Goal: Check status: Check status

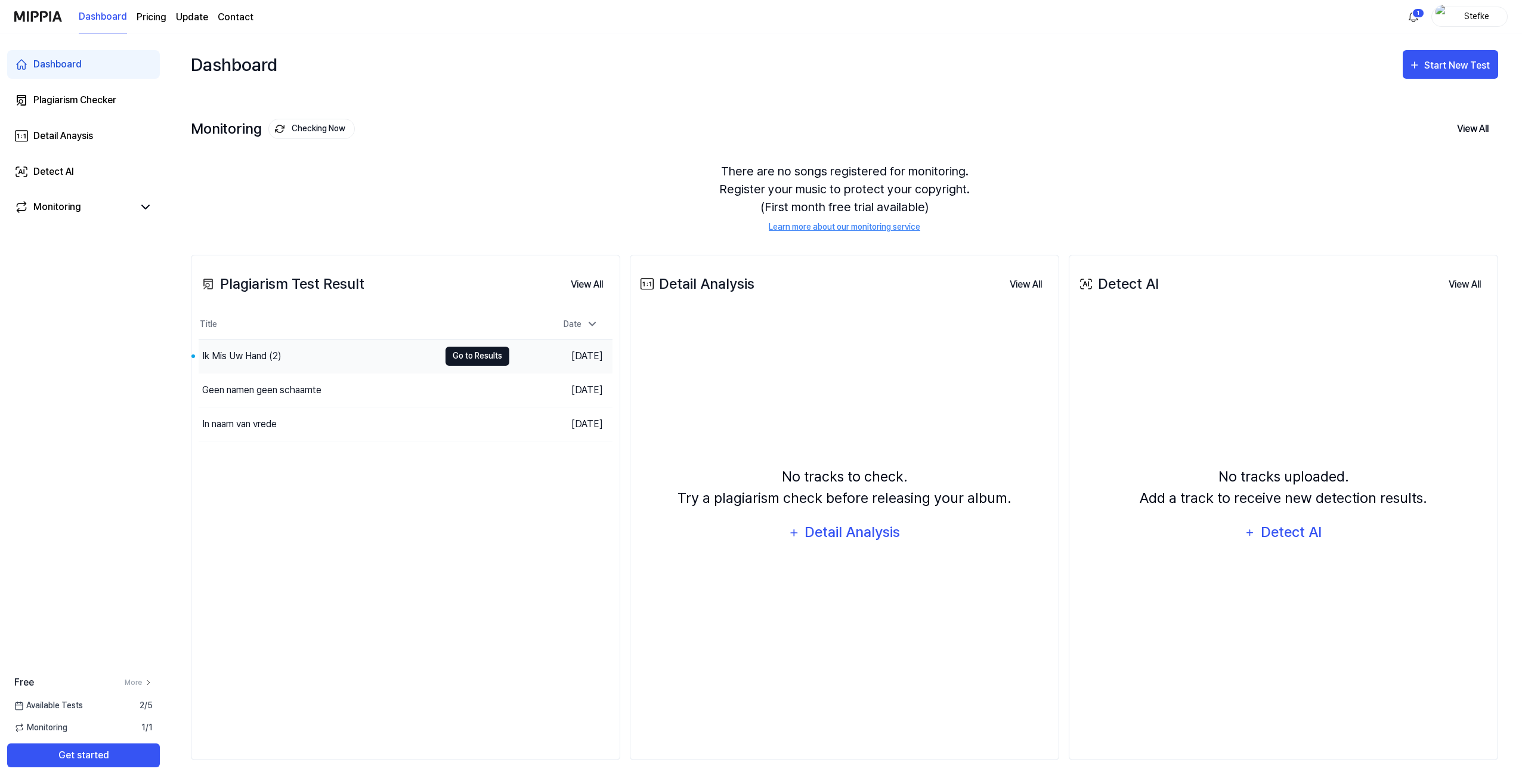
click at [478, 359] on button "Go to Results" at bounding box center [477, 356] width 64 height 19
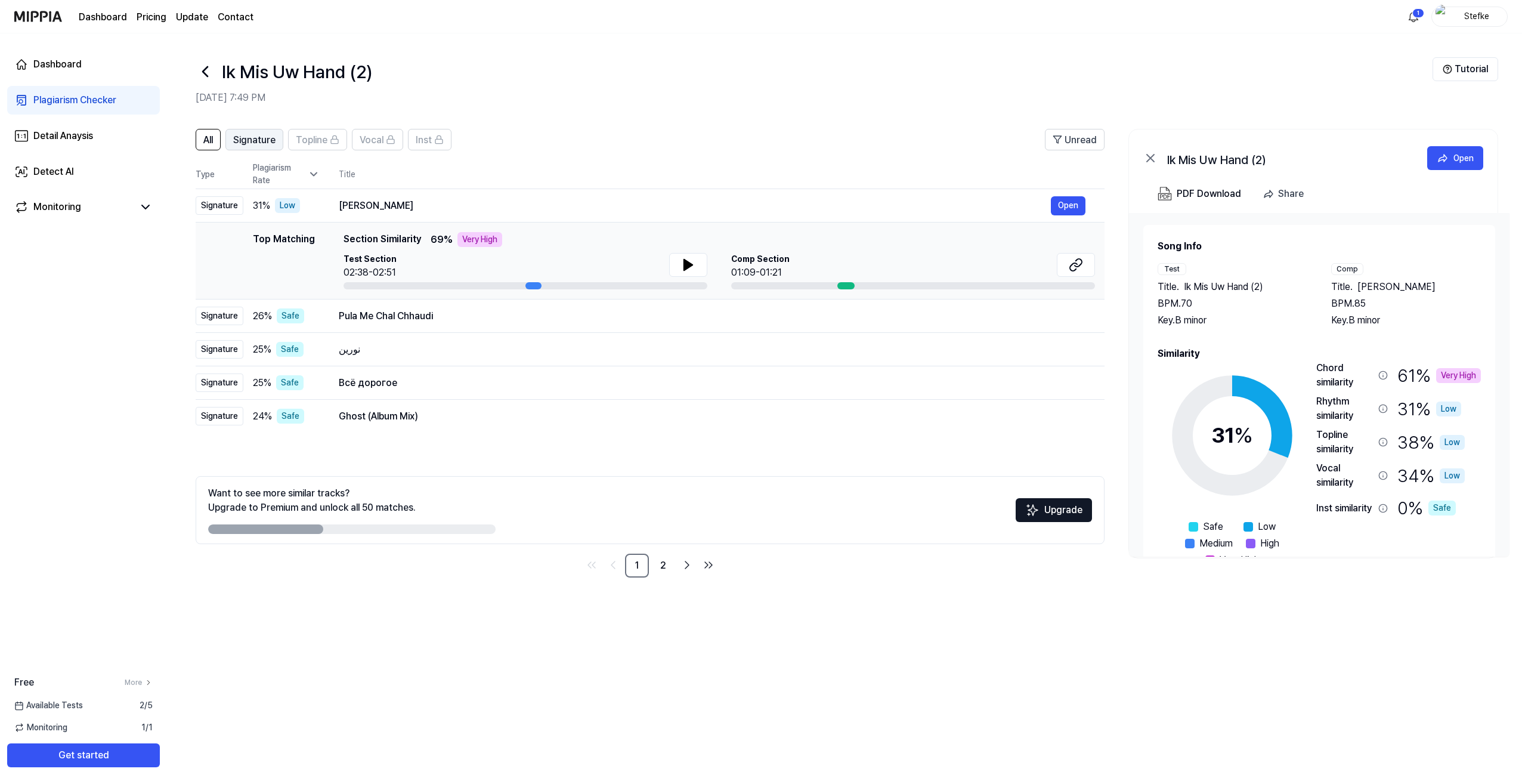
click at [244, 140] on span "Signature" at bounding box center [254, 140] width 42 height 15
click at [1344, 268] on div "Comp" at bounding box center [1347, 269] width 32 height 12
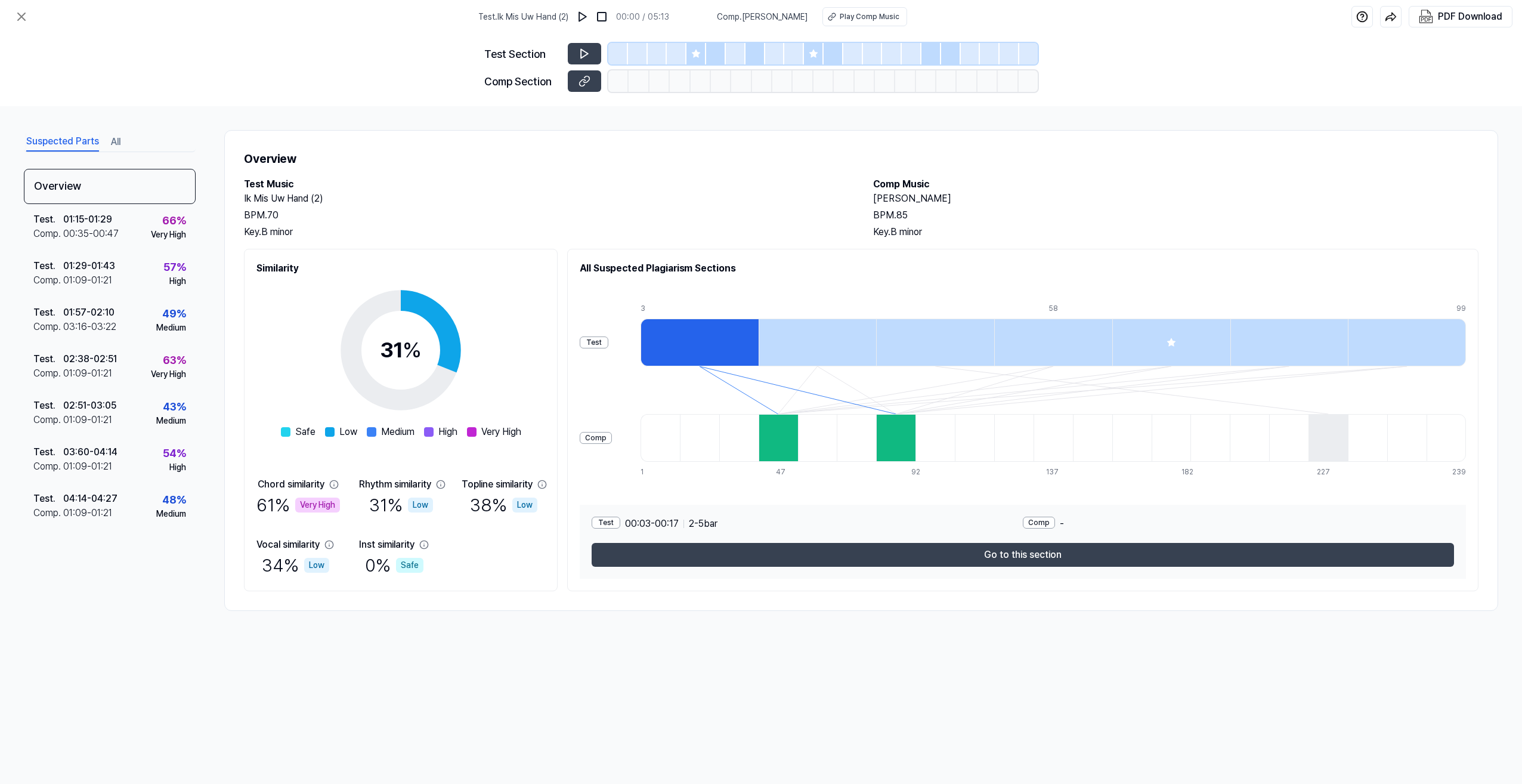
click at [698, 58] on div at bounding box center [697, 54] width 20 height 22
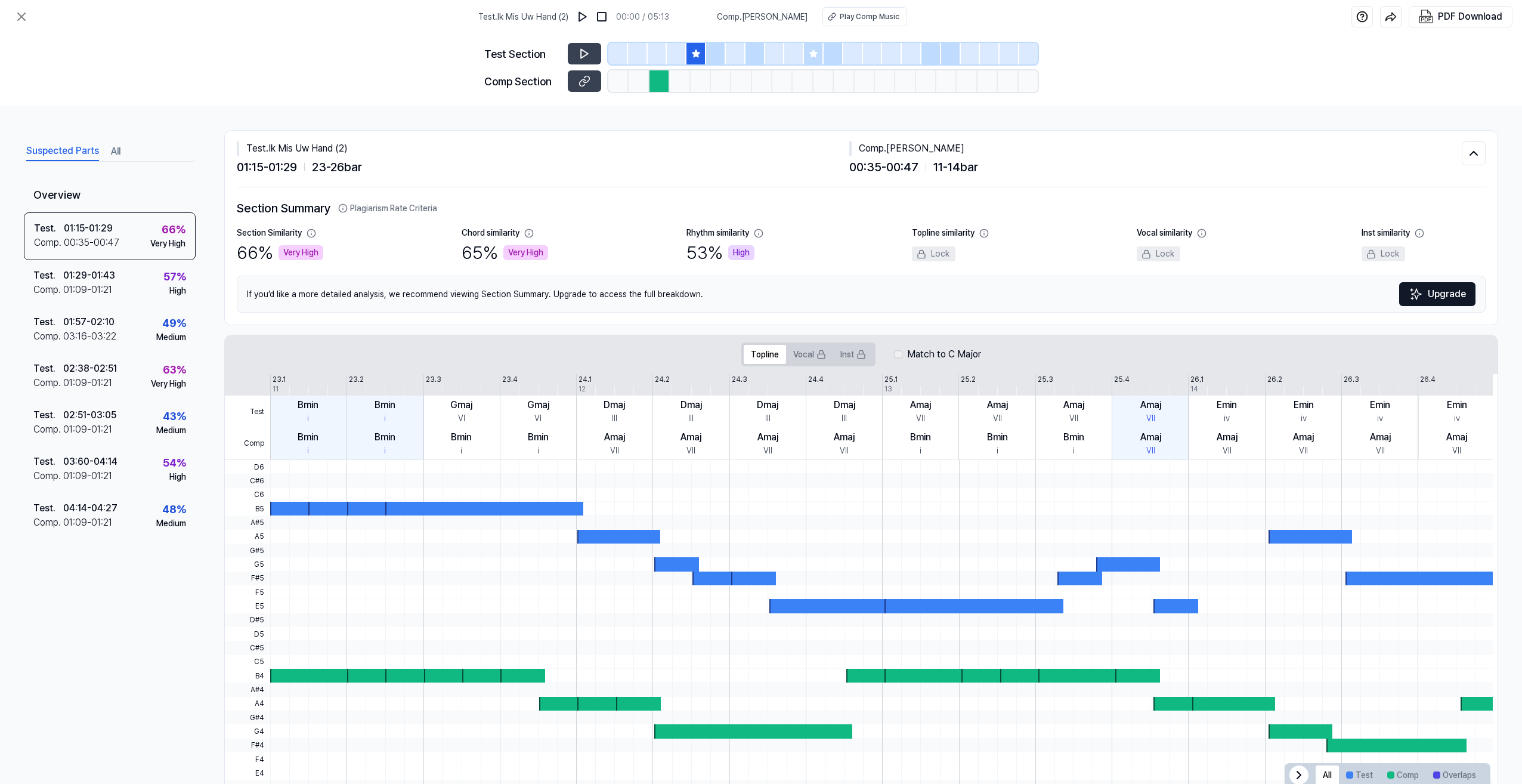
click at [660, 82] on div at bounding box center [659, 82] width 21 height 22
click at [813, 52] on icon at bounding box center [814, 53] width 8 height 8
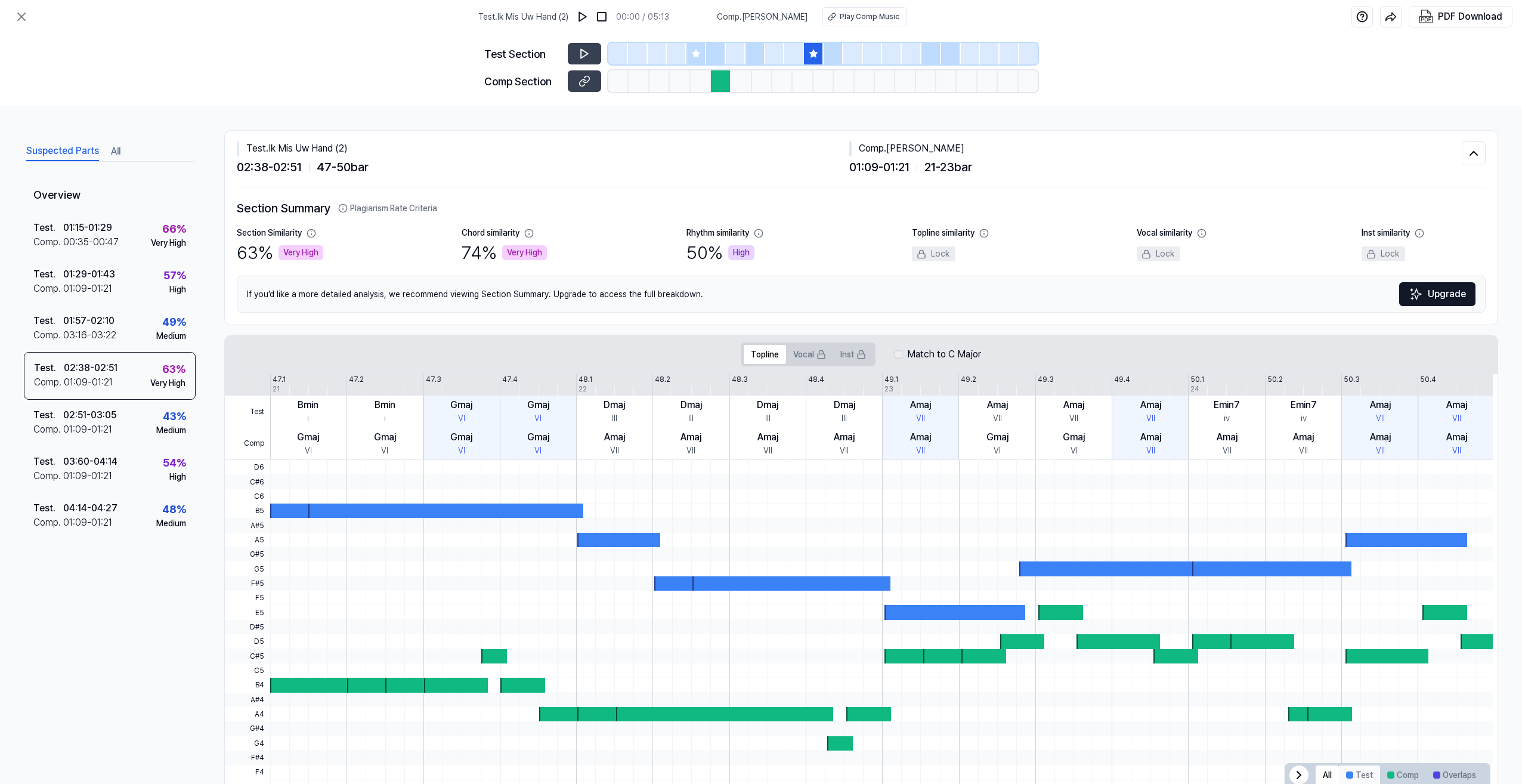
click at [1354, 774] on button "Test" at bounding box center [1360, 774] width 41 height 19
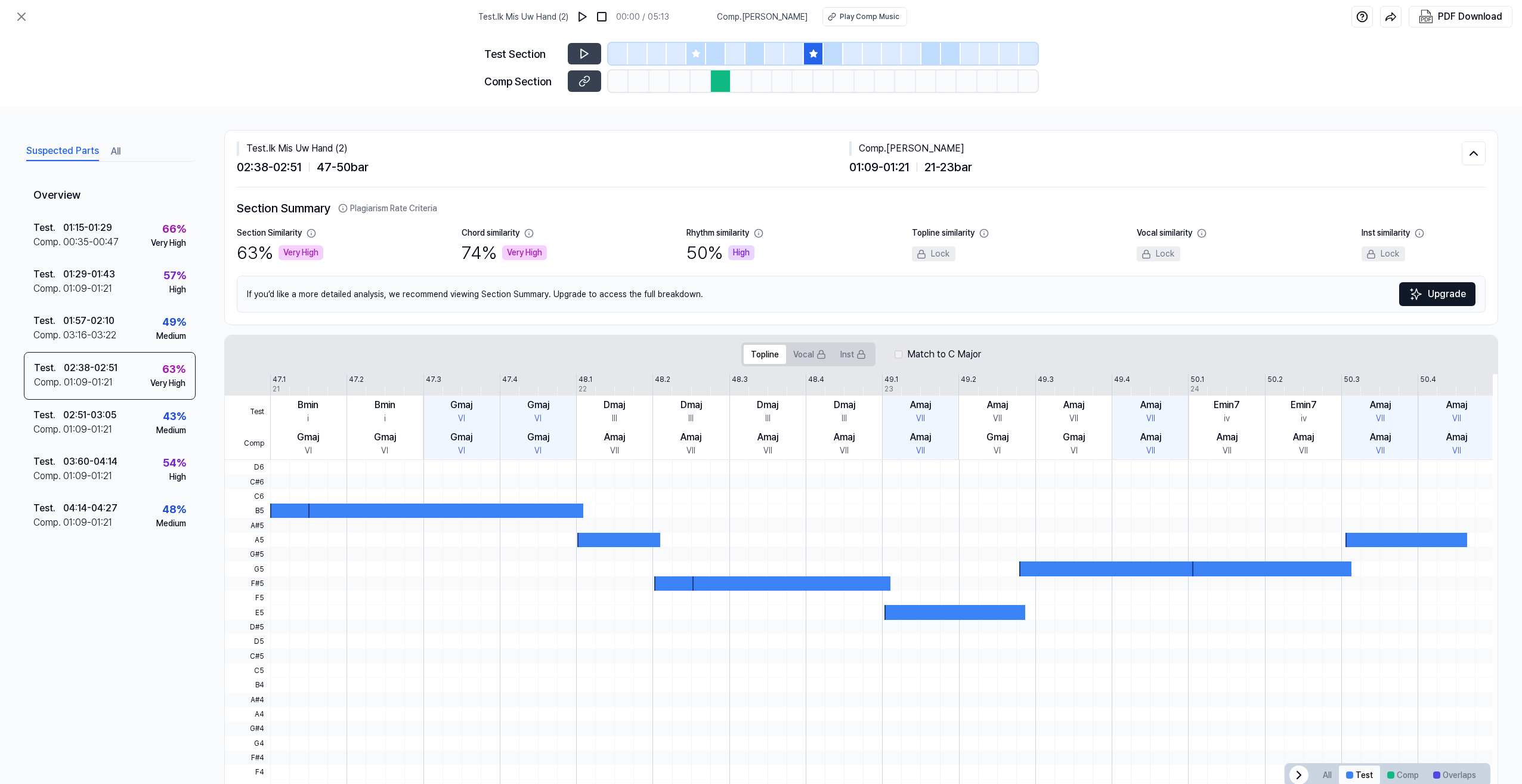
click at [1354, 774] on button "Test" at bounding box center [1360, 774] width 41 height 19
click at [1402, 774] on button "Comp" at bounding box center [1402, 774] width 46 height 19
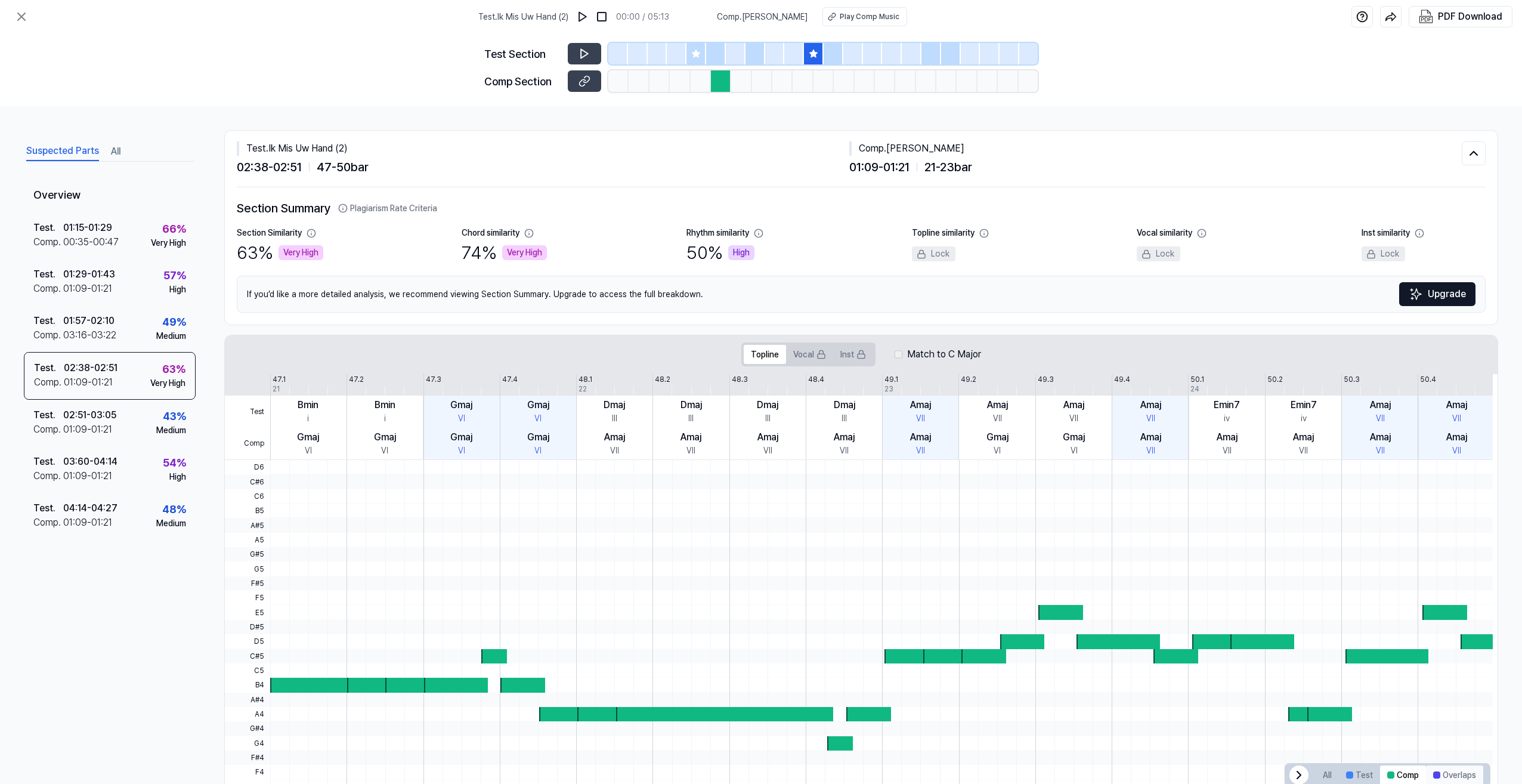
click at [1453, 777] on button "Overlaps" at bounding box center [1454, 774] width 57 height 19
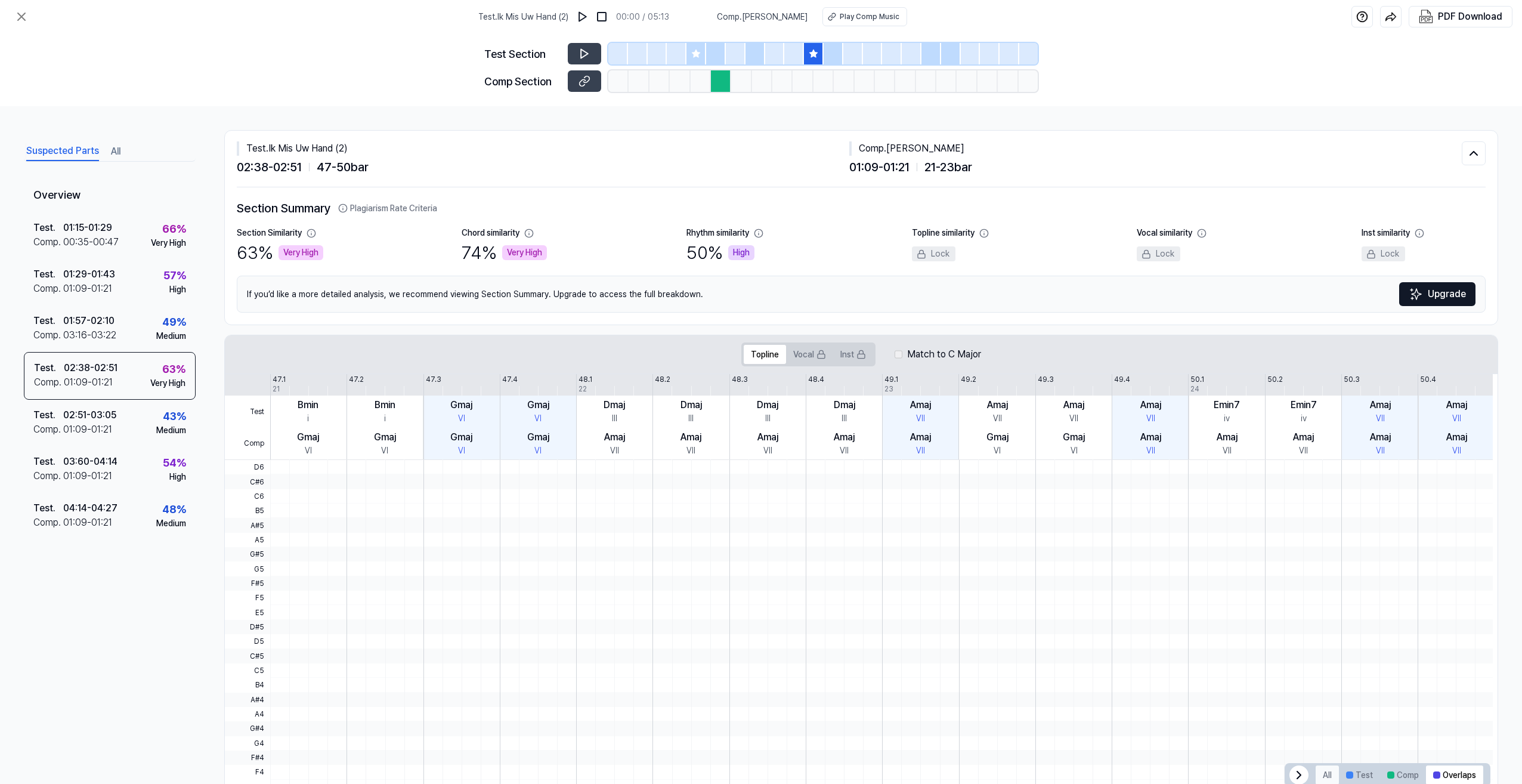
click at [1319, 768] on button "All" at bounding box center [1327, 774] width 24 height 19
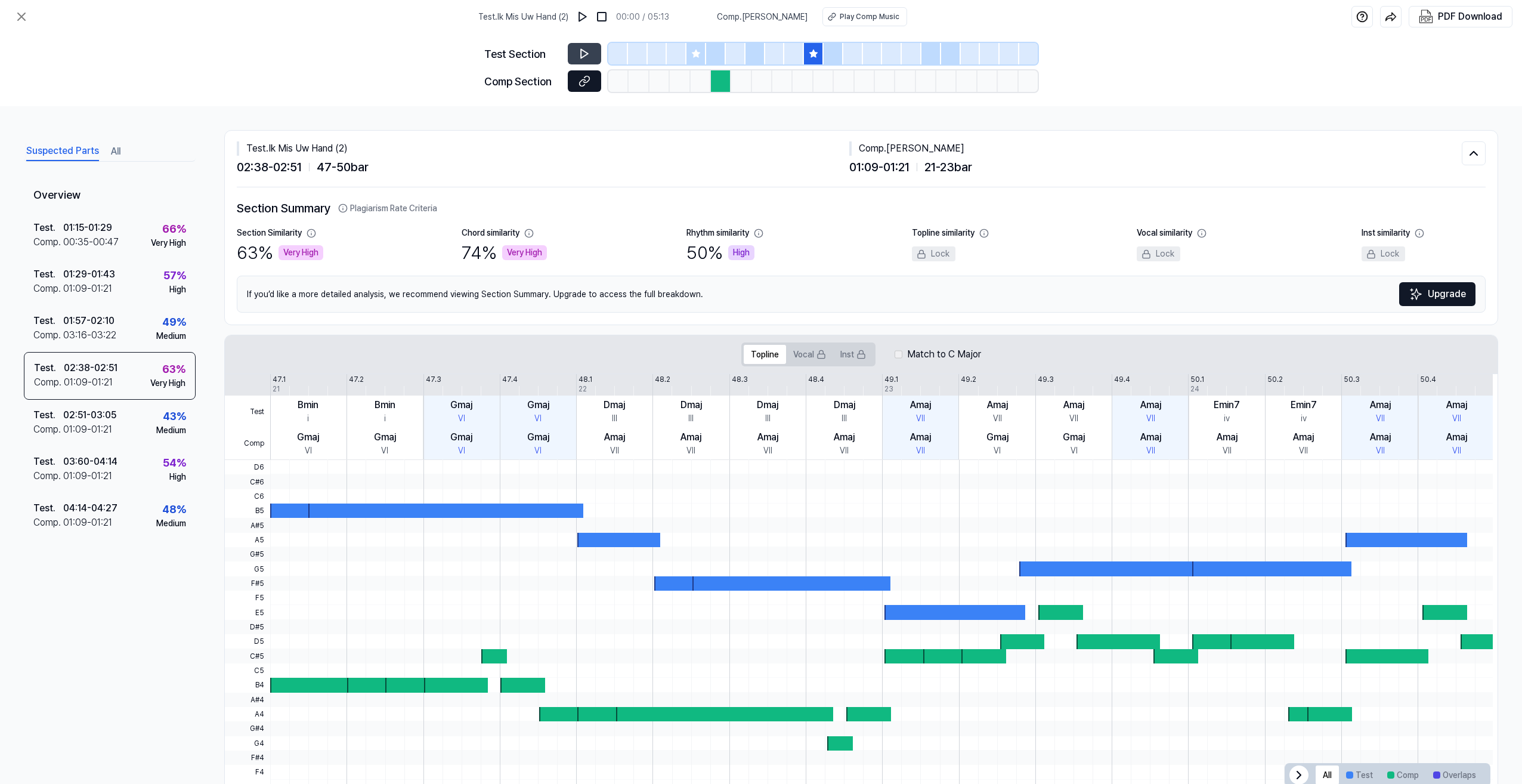
click at [586, 77] on icon at bounding box center [587, 80] width 6 height 7
click at [582, 52] on icon at bounding box center [585, 54] width 12 height 12
click at [582, 52] on icon at bounding box center [583, 53] width 2 height 8
click at [584, 84] on icon at bounding box center [583, 83] width 6 height 7
click at [588, 77] on icon at bounding box center [587, 80] width 6 height 7
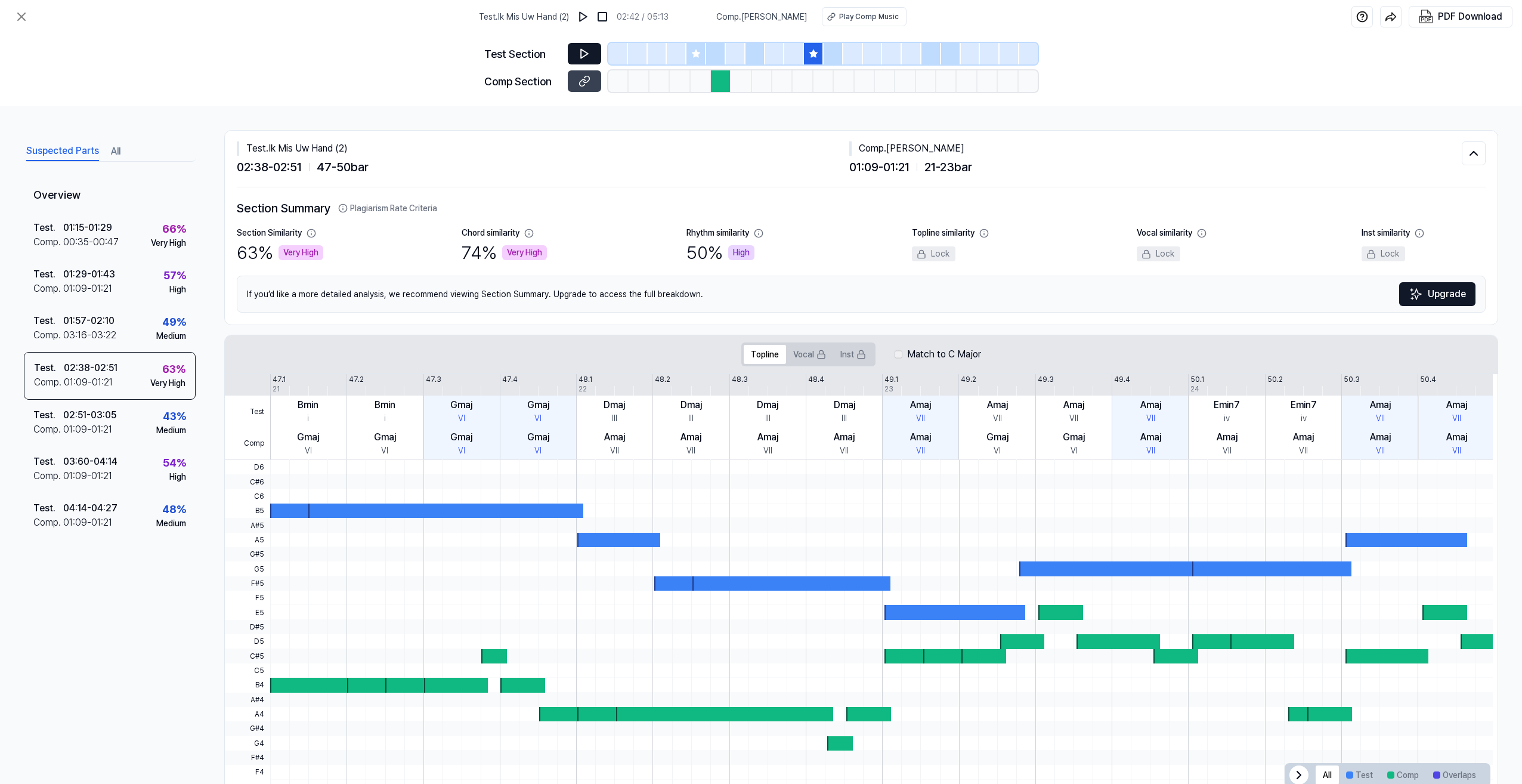
click at [573, 51] on button at bounding box center [585, 54] width 33 height 22
click at [585, 51] on icon at bounding box center [585, 54] width 12 height 12
click at [586, 75] on icon at bounding box center [585, 81] width 12 height 12
click at [581, 53] on icon at bounding box center [584, 53] width 7 height 9
click at [584, 80] on icon at bounding box center [583, 83] width 6 height 7
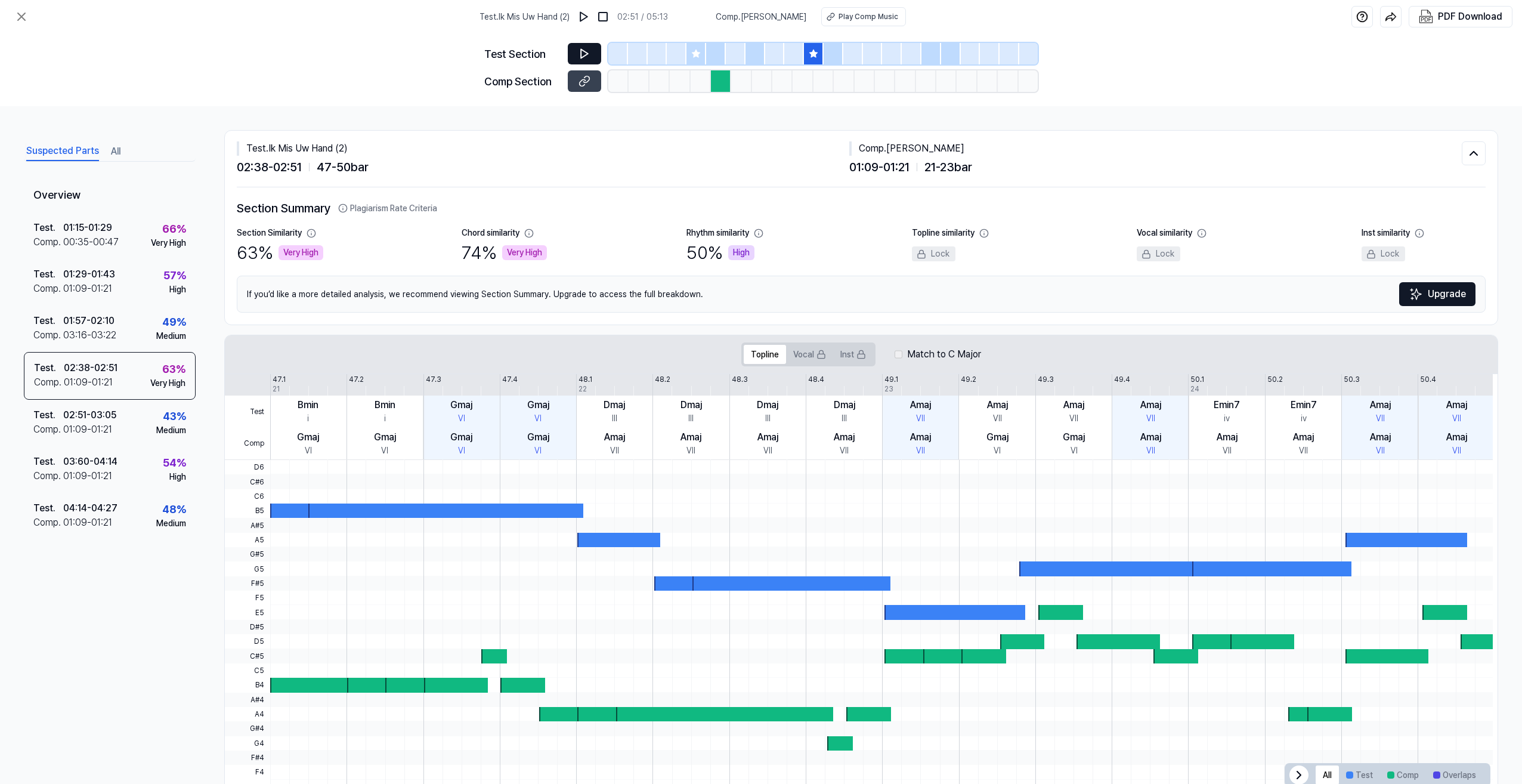
click at [577, 50] on button at bounding box center [585, 54] width 33 height 22
click at [584, 80] on icon at bounding box center [583, 83] width 6 height 7
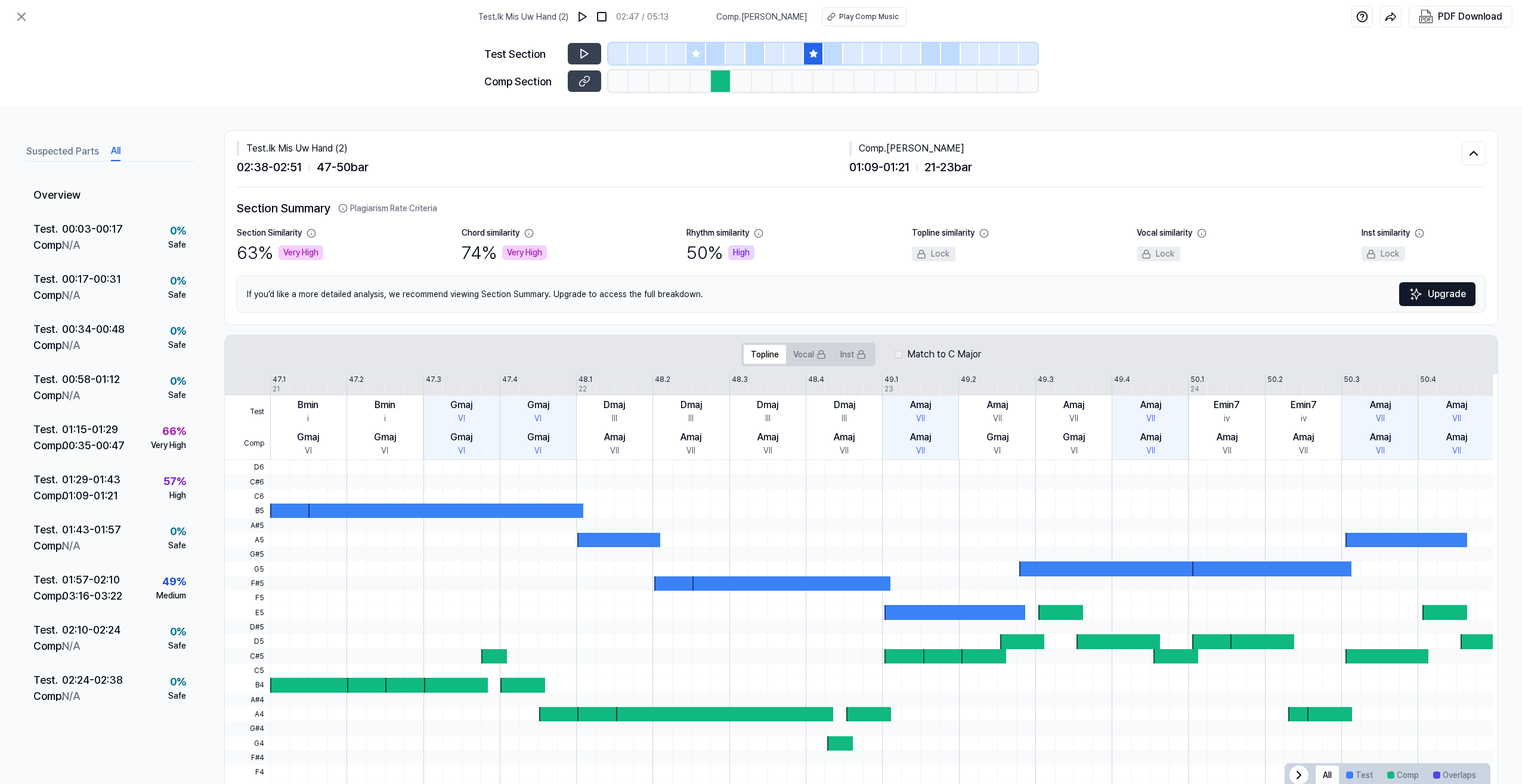
click at [116, 151] on button "All" at bounding box center [116, 150] width 10 height 19
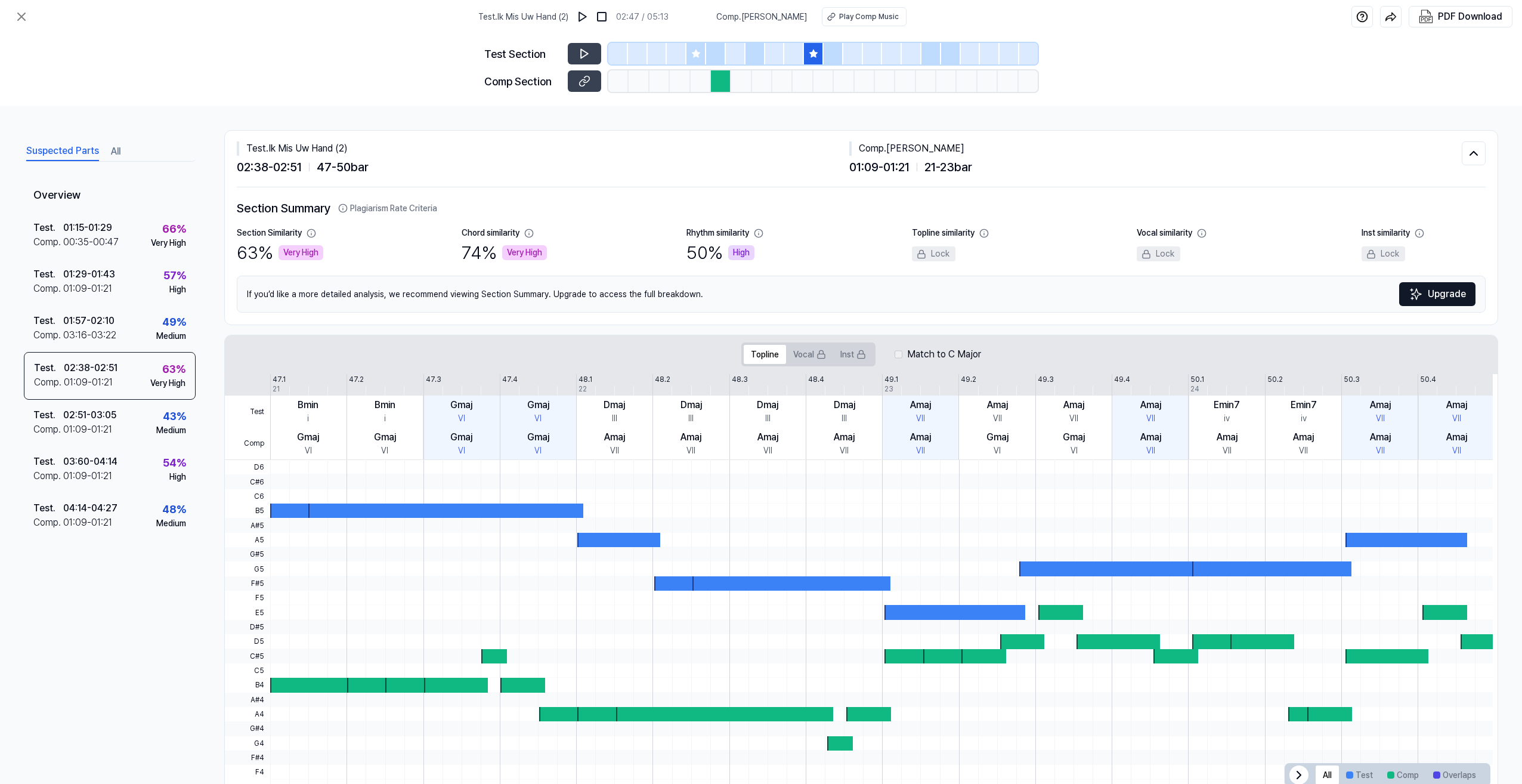
click at [74, 146] on button "Suspected Parts" at bounding box center [63, 150] width 73 height 19
click at [274, 148] on div "Test . Ik Mis Uw Hand (2)" at bounding box center [542, 148] width 612 height 15
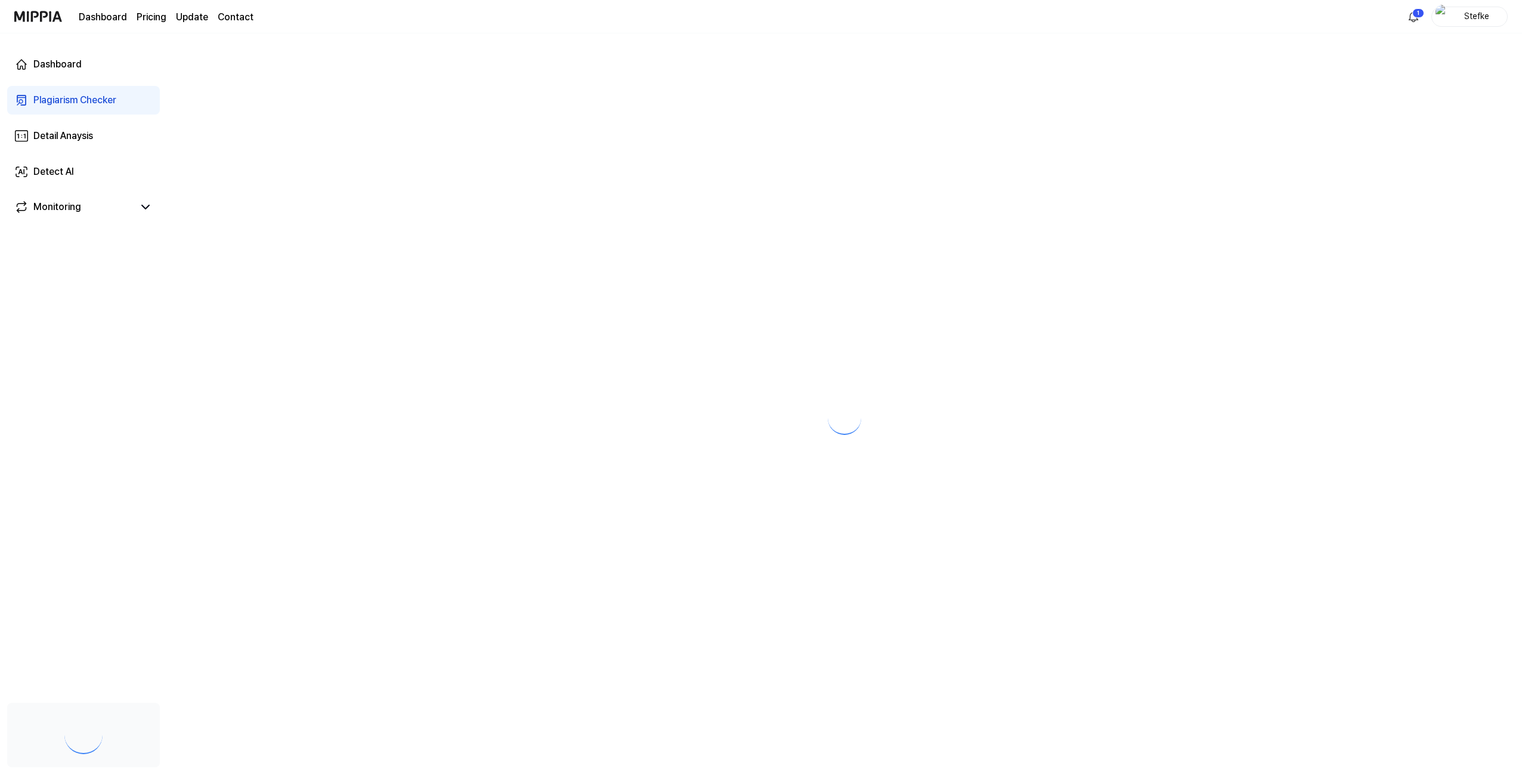
click at [80, 99] on div "Plagiarism Checker" at bounding box center [75, 100] width 83 height 15
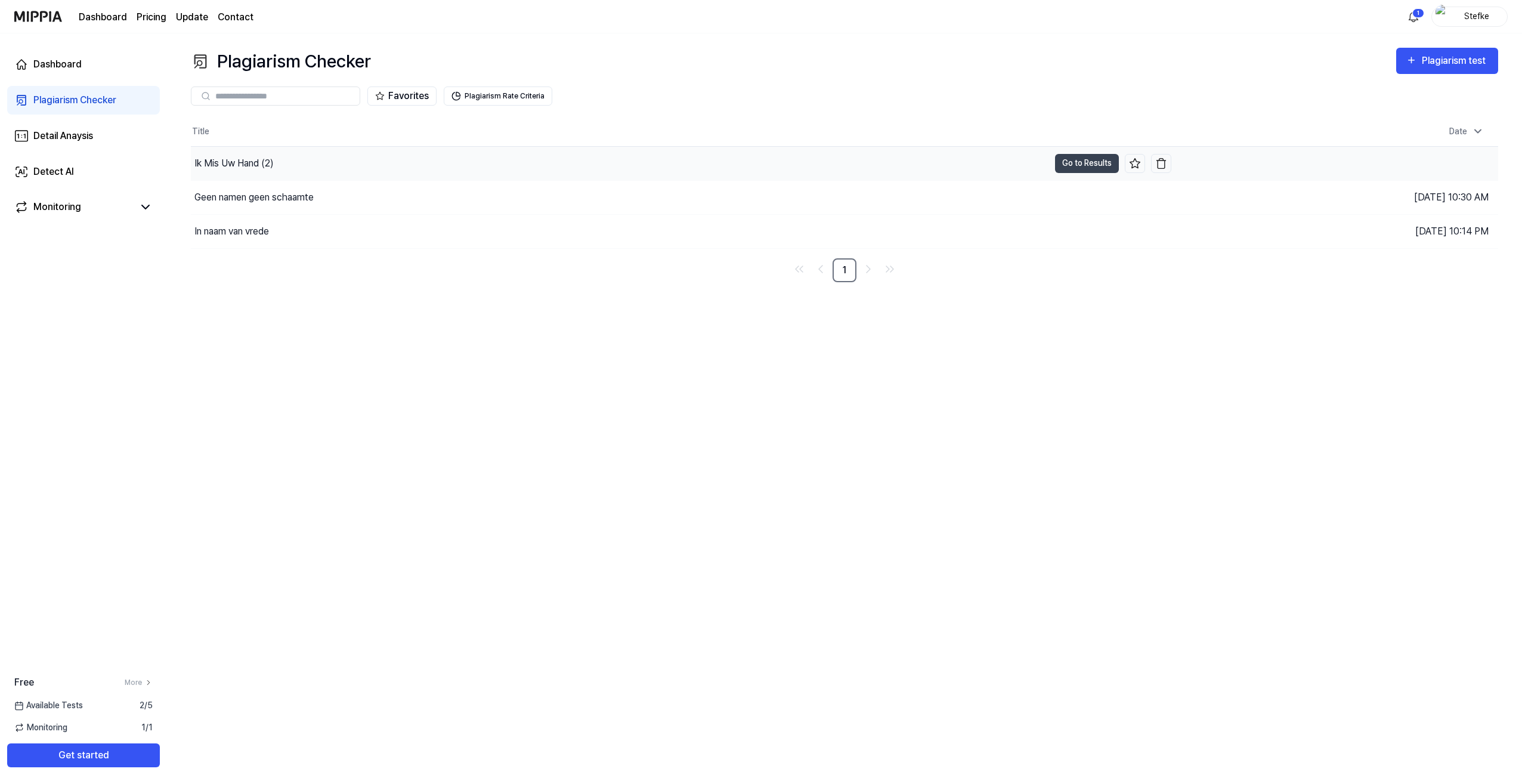
click at [239, 161] on div "Ik Mis Uw Hand (2)" at bounding box center [234, 163] width 80 height 15
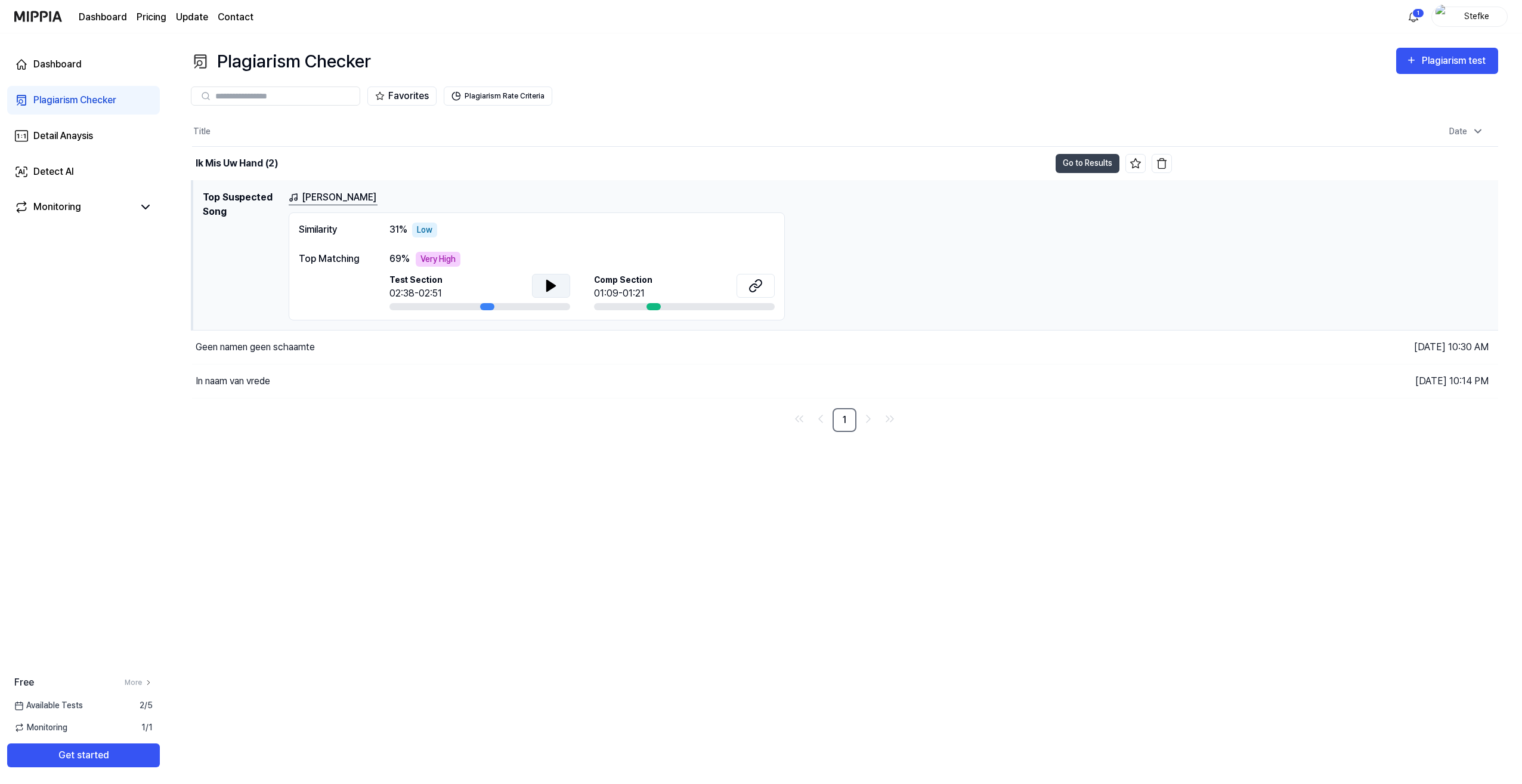
click at [551, 286] on icon at bounding box center [551, 285] width 8 height 11
click at [551, 286] on icon at bounding box center [551, 285] width 15 height 15
click at [486, 303] on div at bounding box center [487, 306] width 15 height 7
click at [549, 284] on icon at bounding box center [551, 285] width 8 height 11
click at [762, 283] on icon at bounding box center [756, 285] width 15 height 15
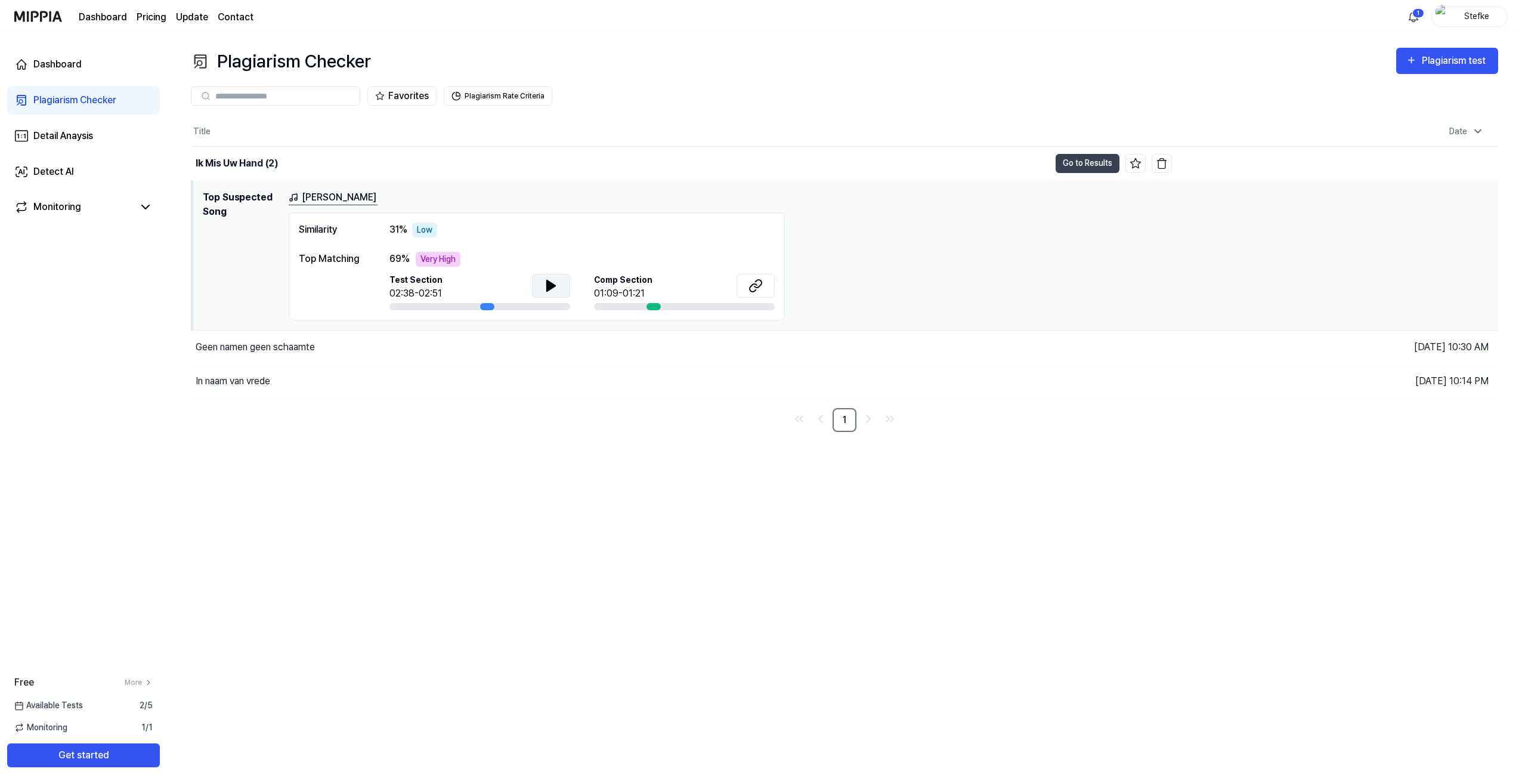
click at [84, 96] on div "Plagiarism Checker" at bounding box center [75, 100] width 83 height 15
drag, startPoint x: 298, startPoint y: 230, endPoint x: 351, endPoint y: 229, distance: 53.0
click at [351, 229] on div "Similarity 31 % Low Top Matching 69 % Very High Test Section 02:38-02:51 Comp S…" at bounding box center [536, 266] width 496 height 108
click at [1095, 160] on button "Go to Results" at bounding box center [1087, 163] width 64 height 19
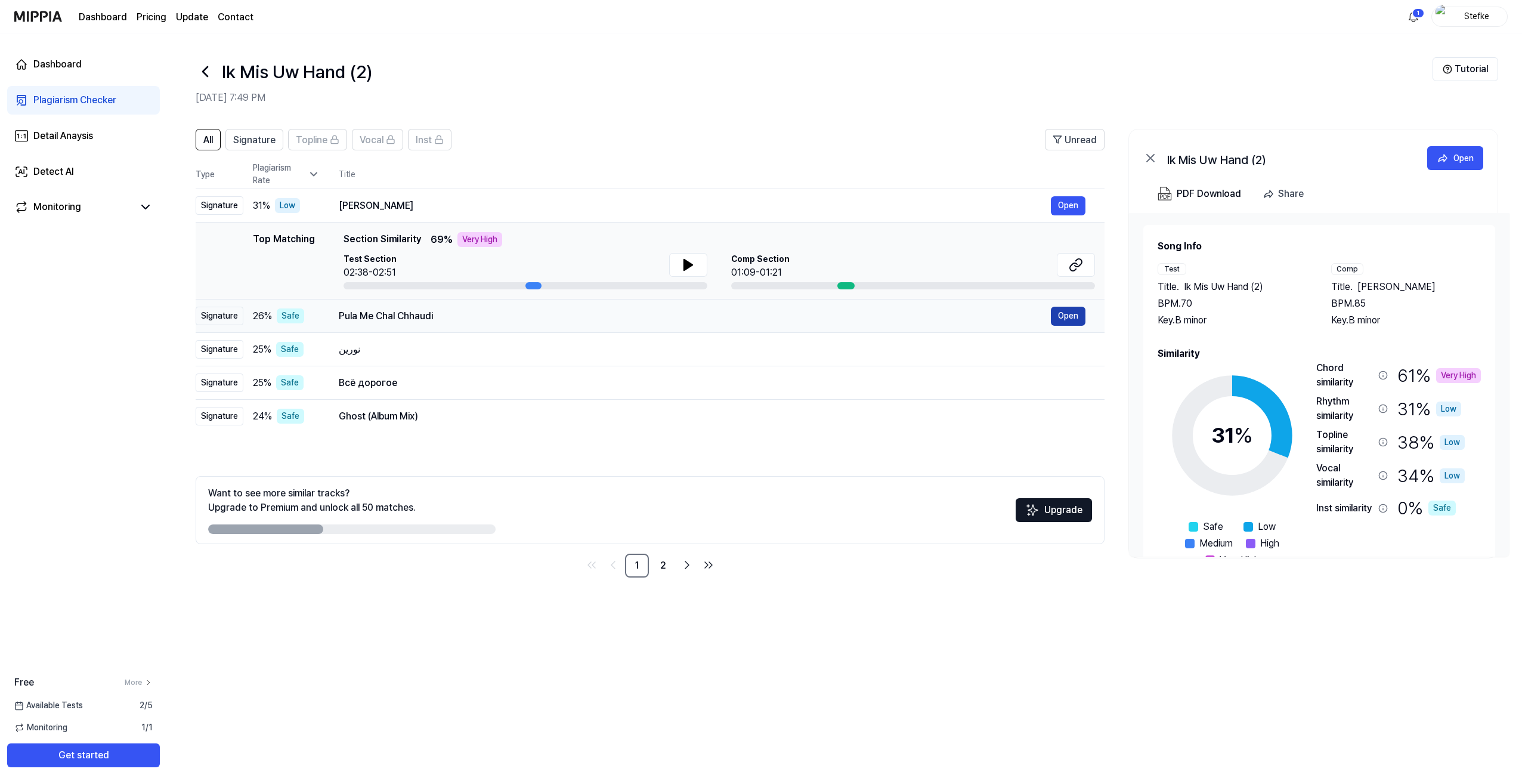
click at [1077, 311] on button "Open" at bounding box center [1067, 315] width 34 height 19
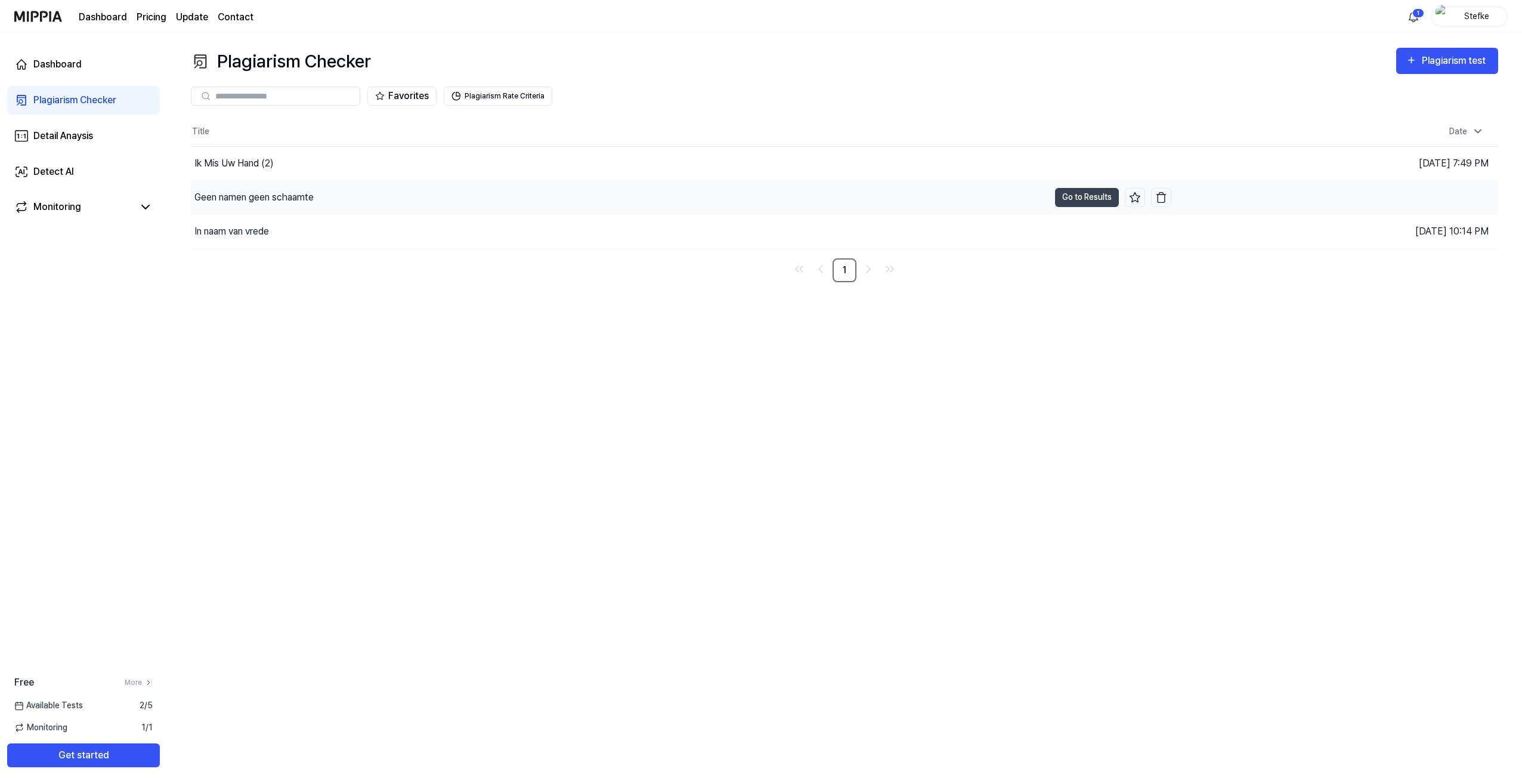
click at [262, 195] on div "Geen namen geen schaamte" at bounding box center [254, 197] width 119 height 15
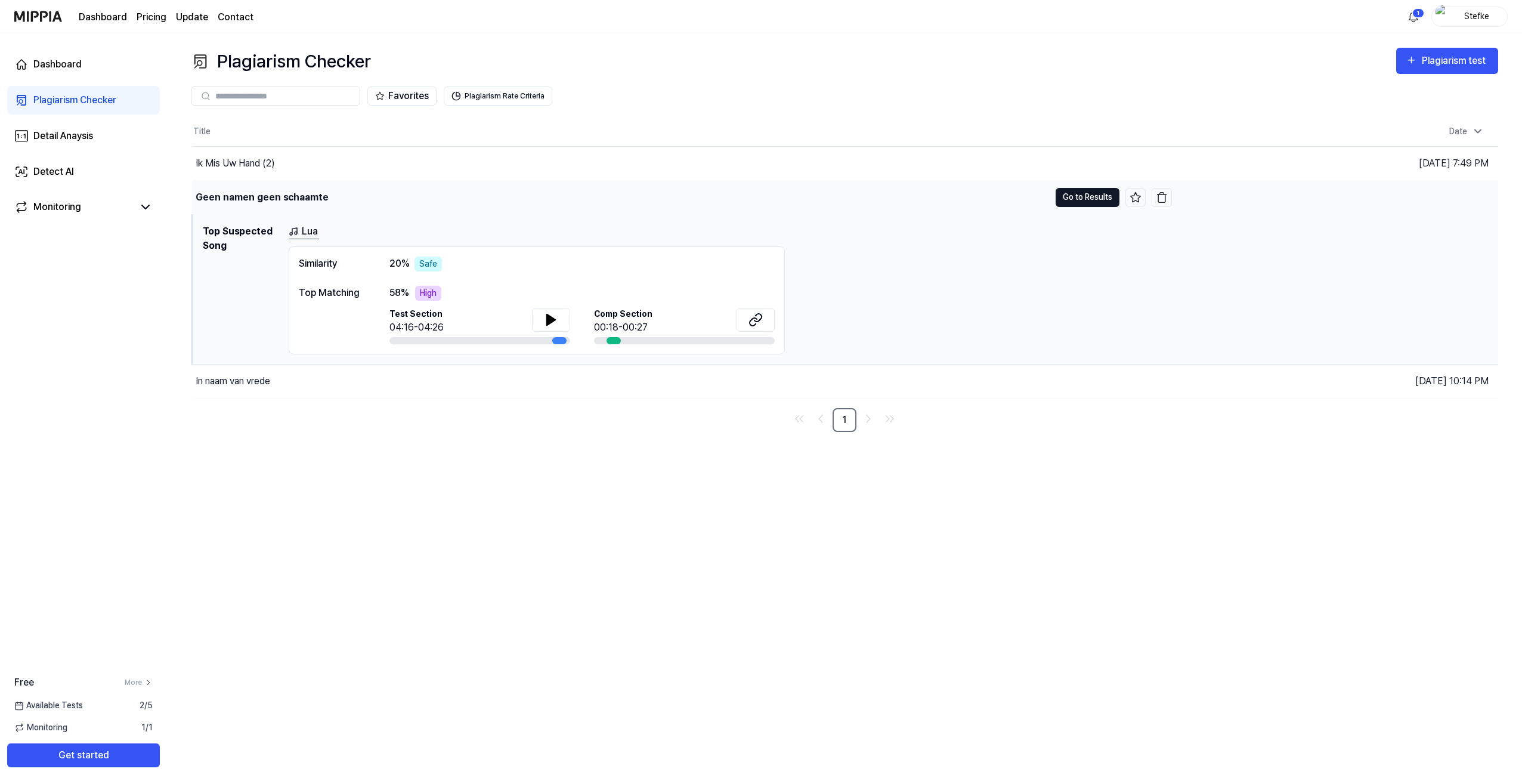
click at [1079, 196] on button "Go to Results" at bounding box center [1087, 196] width 64 height 19
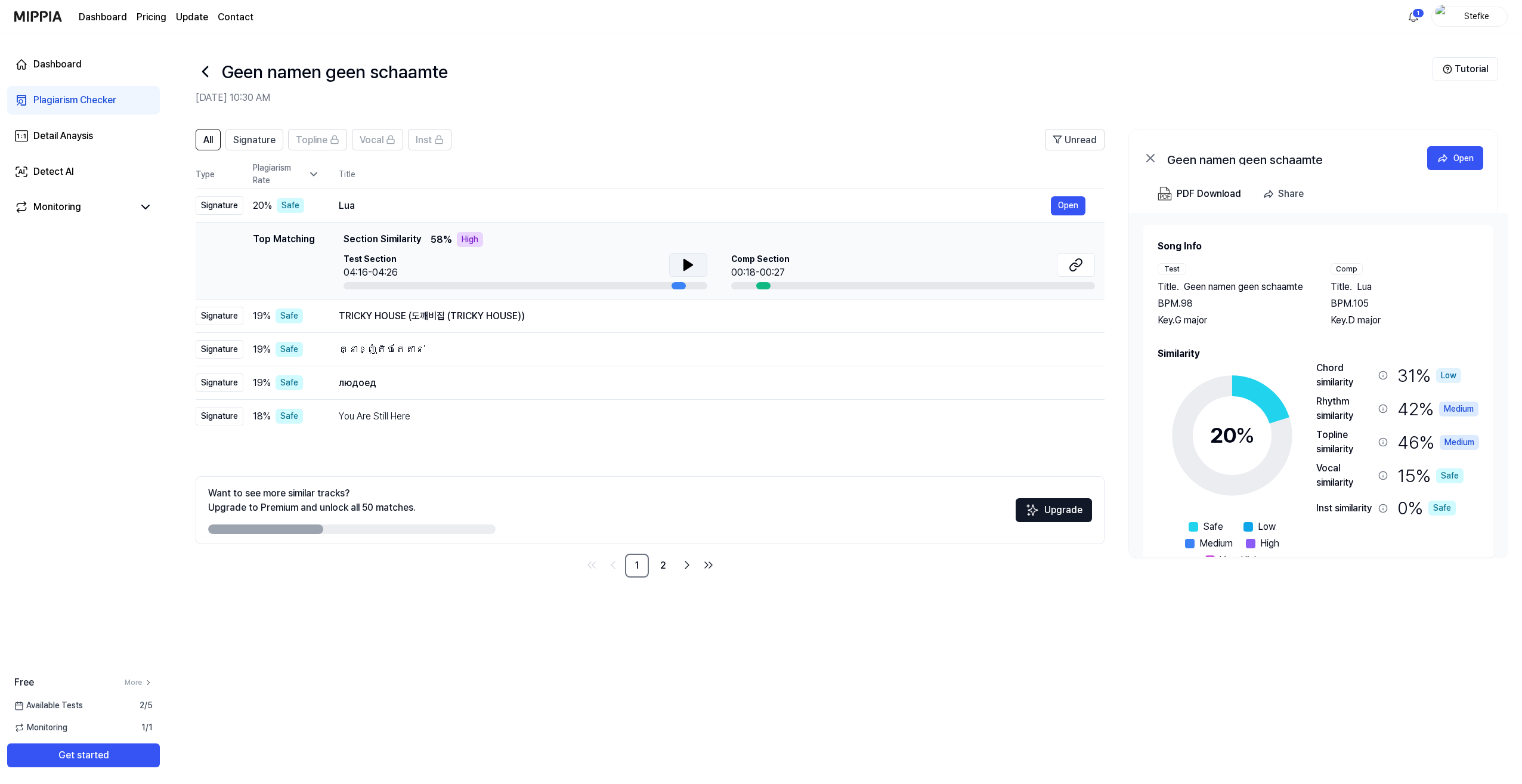
click at [682, 260] on icon at bounding box center [688, 264] width 15 height 15
click at [1076, 260] on icon at bounding box center [1078, 262] width 7 height 8
click at [379, 313] on div "TRICKY HOUSE (도깨비집 (TRICKY HOUSE))" at bounding box center [695, 315] width 712 height 15
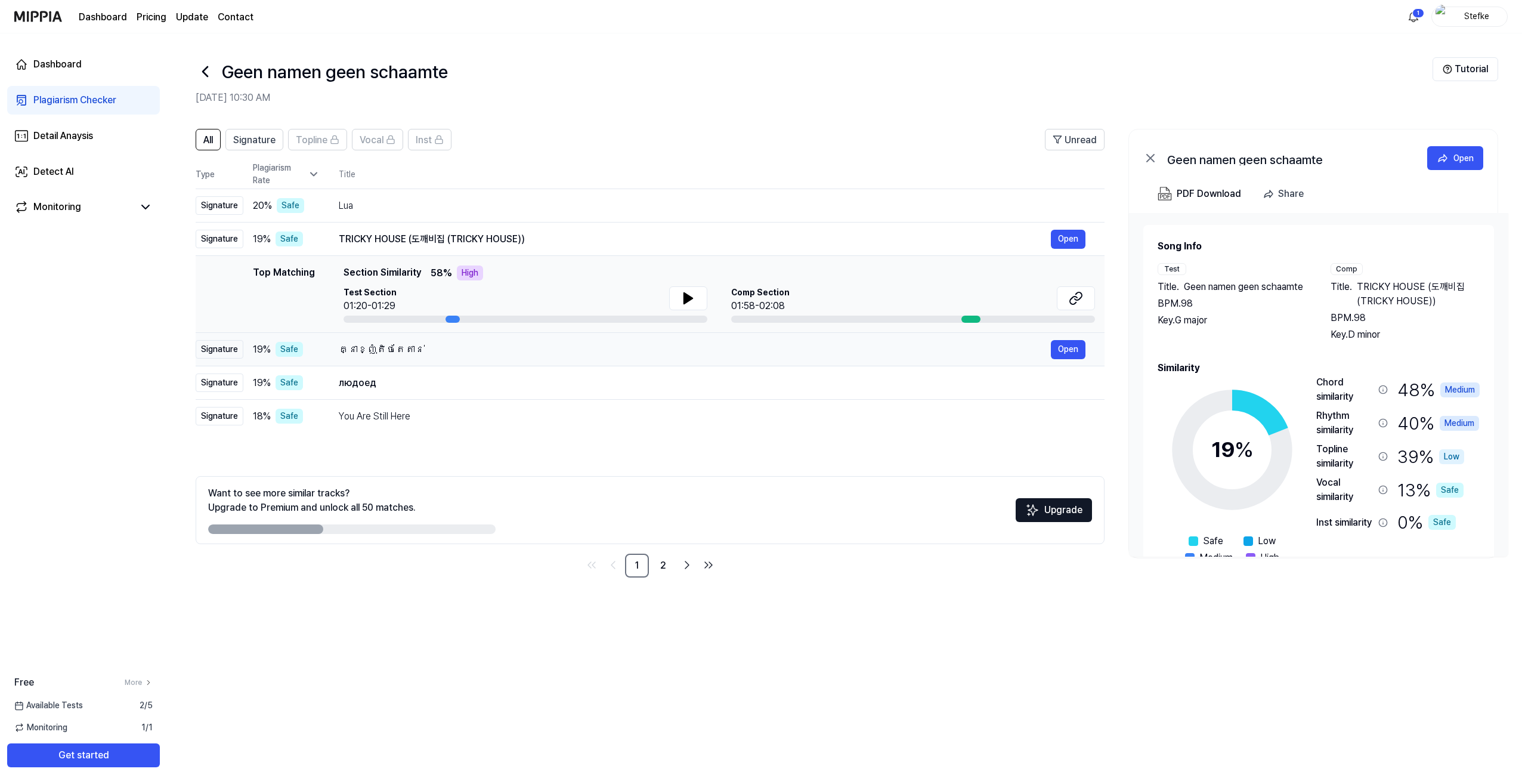
click at [230, 346] on div "Signature" at bounding box center [219, 349] width 48 height 19
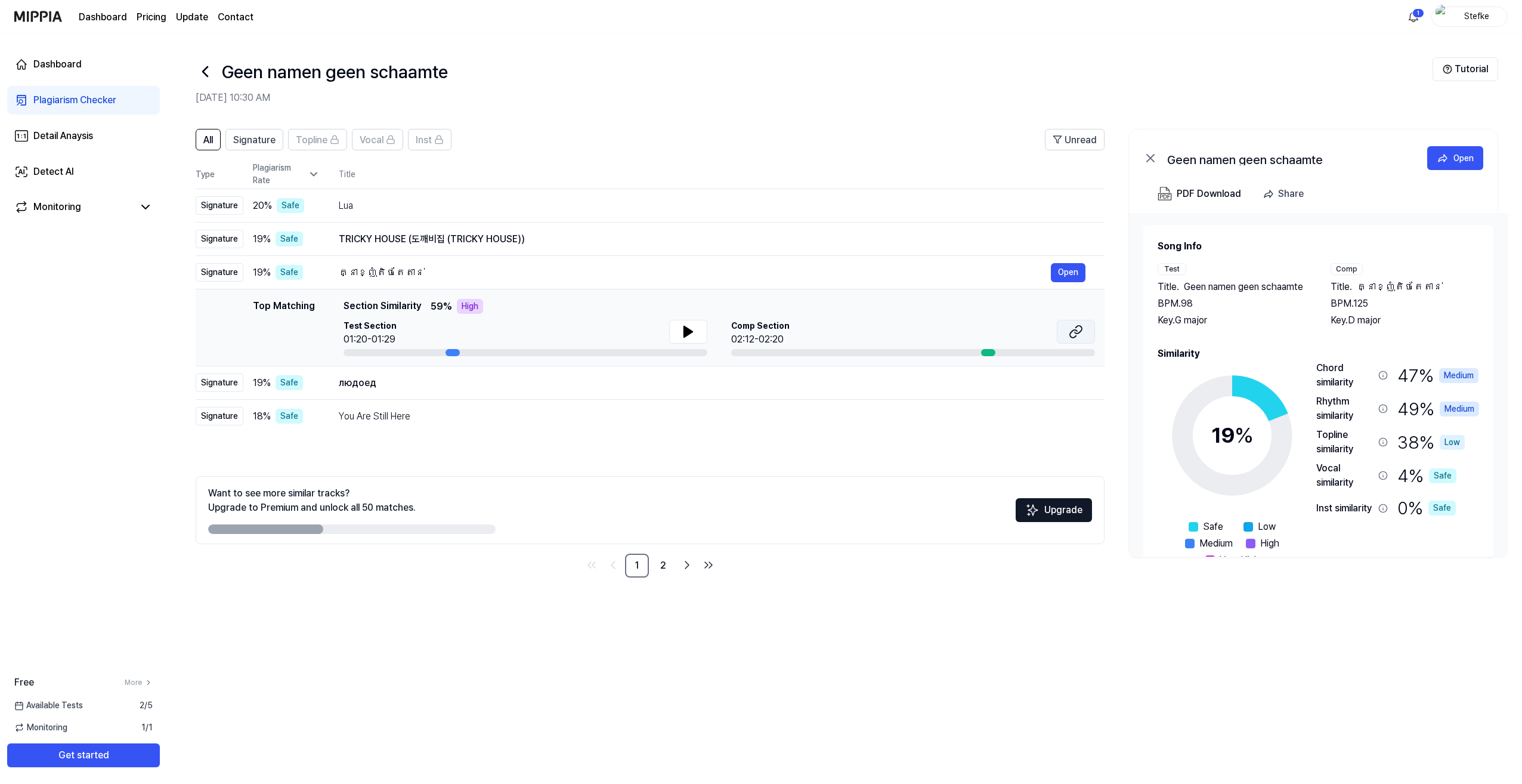
click at [1083, 333] on icon at bounding box center [1076, 331] width 15 height 15
click at [352, 419] on div "You Are Still Here" at bounding box center [695, 416] width 712 height 15
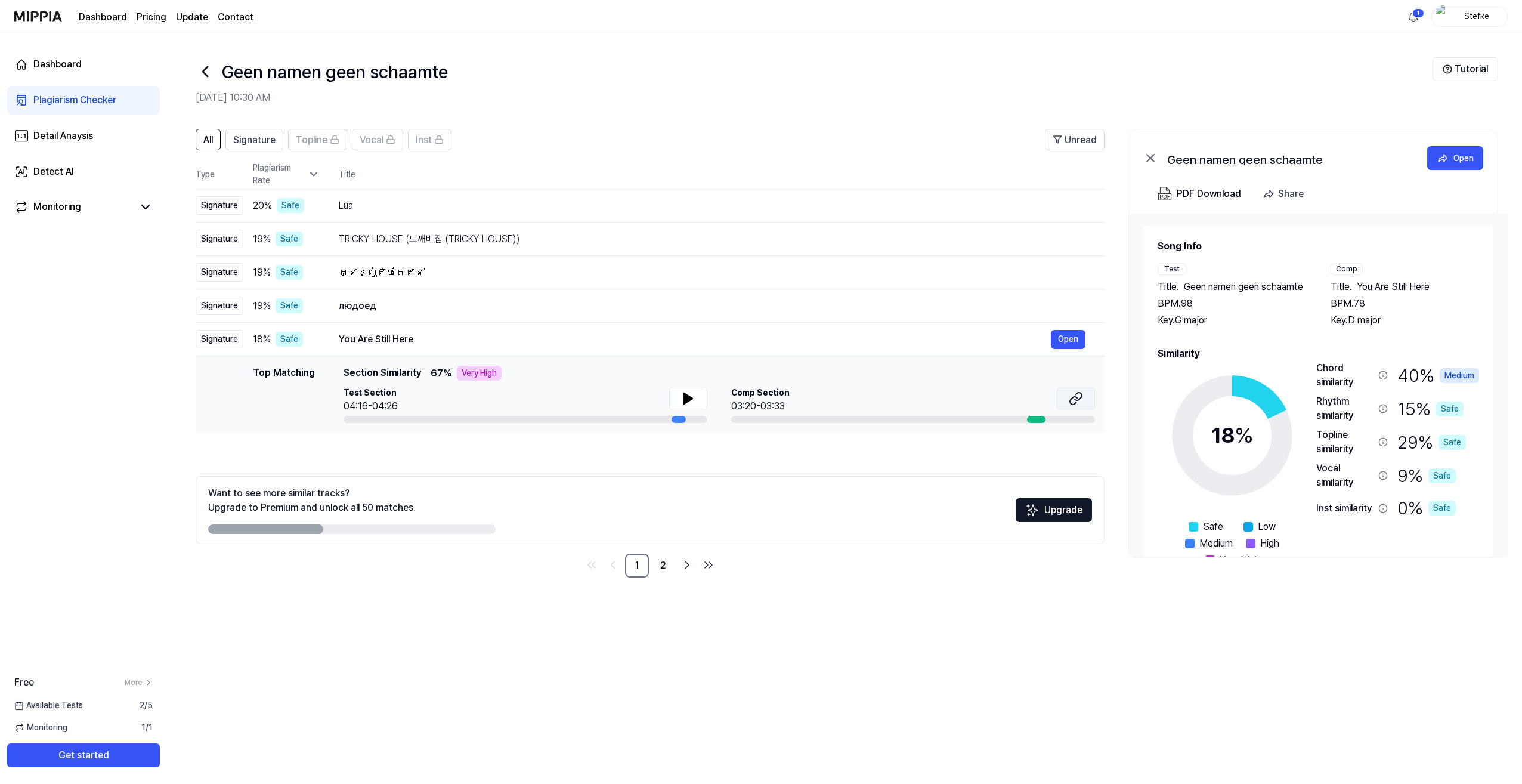
click at [1067, 398] on button at bounding box center [1075, 398] width 38 height 24
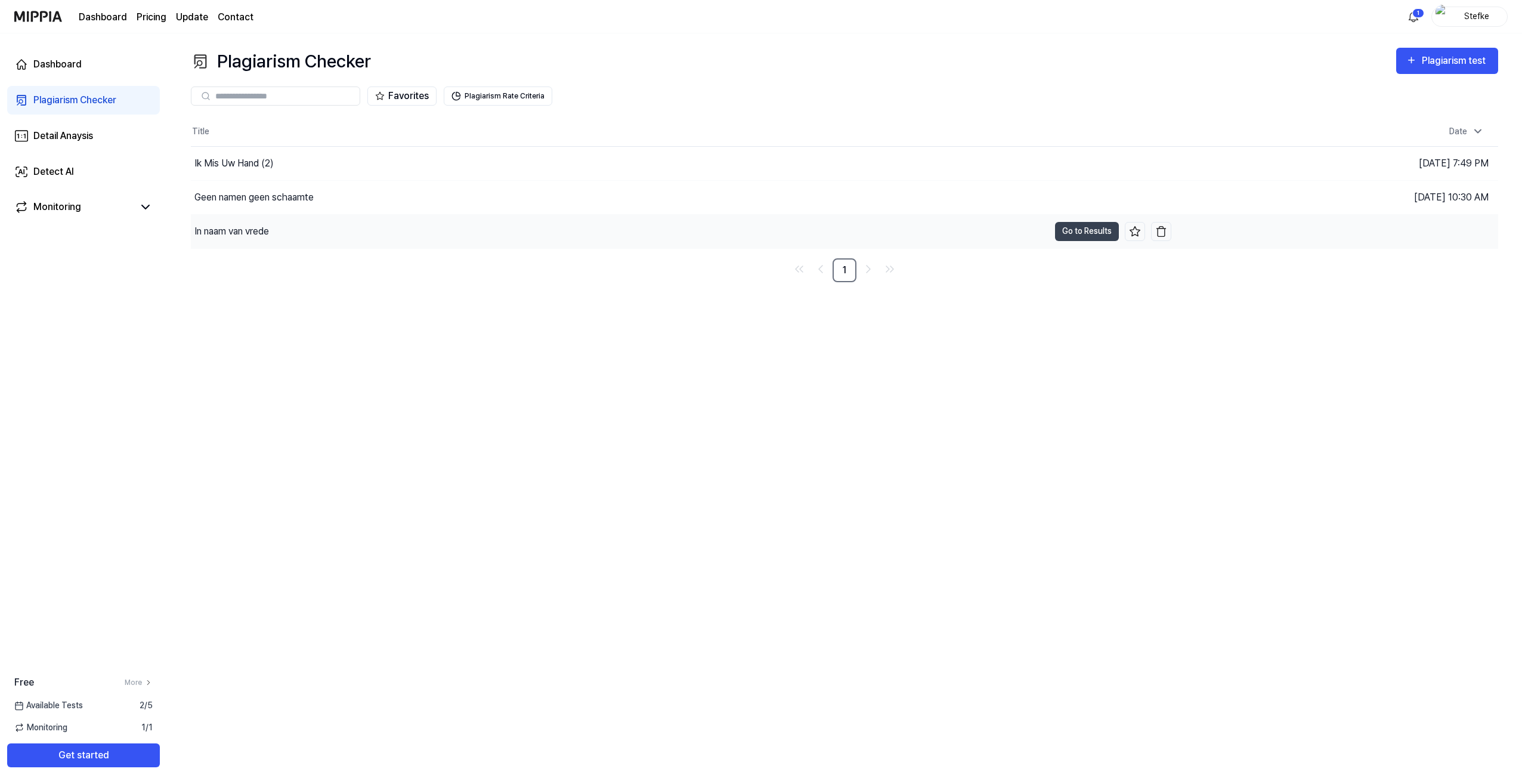
click at [228, 227] on div "In naam van vrede" at bounding box center [232, 231] width 75 height 15
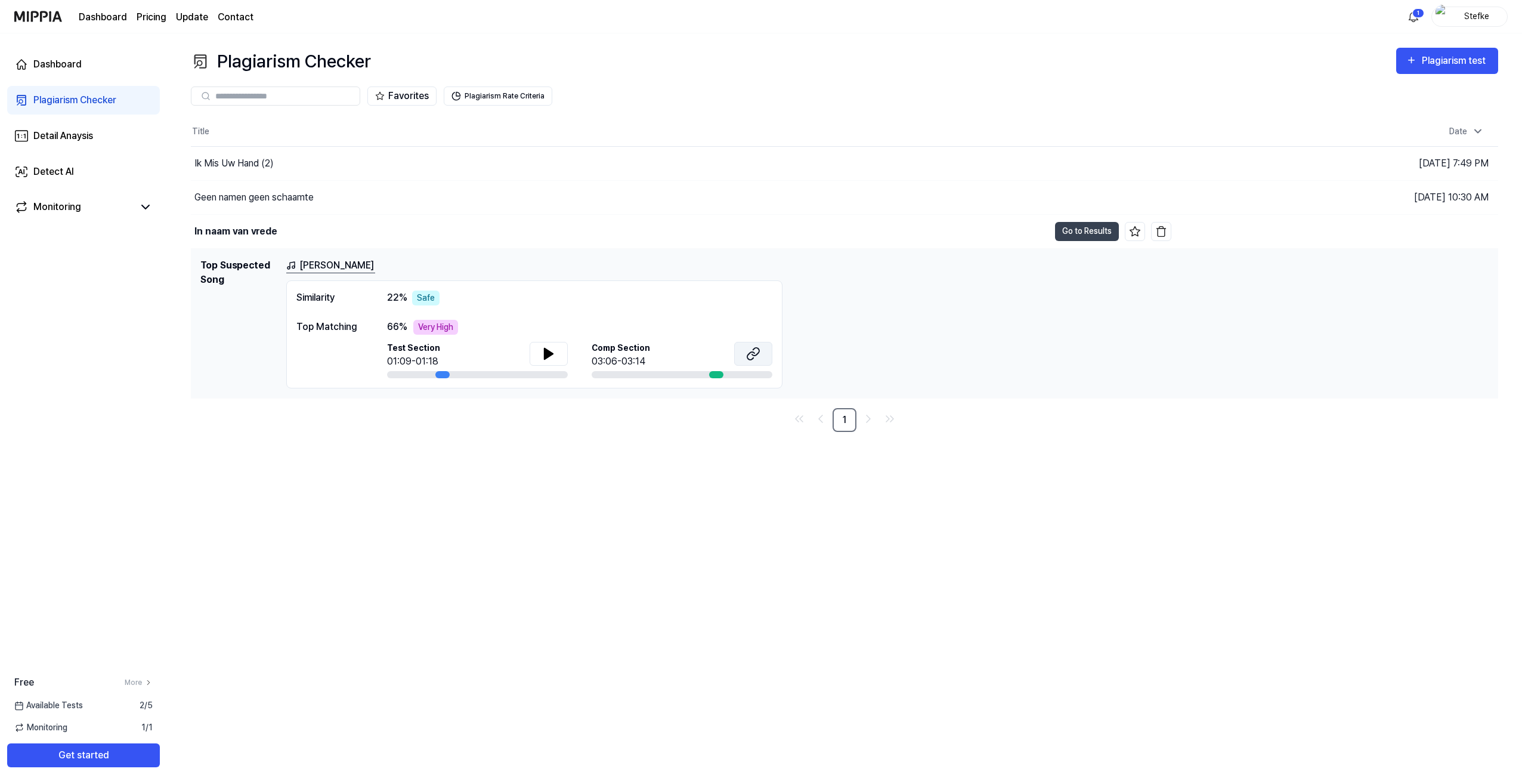
click at [749, 350] on icon at bounding box center [753, 354] width 15 height 15
